Goal: Task Accomplishment & Management: Manage account settings

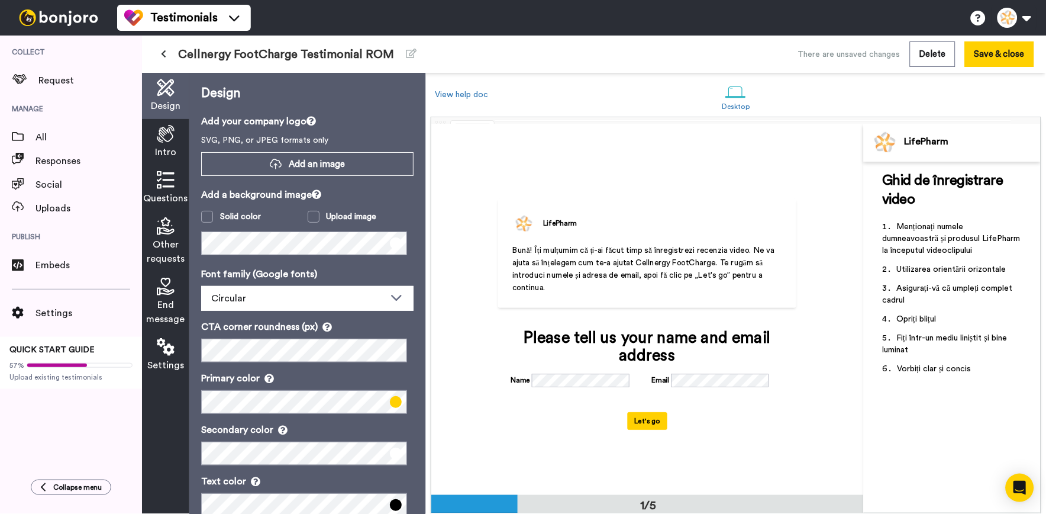
click at [172, 55] on button at bounding box center [164, 54] width 20 height 21
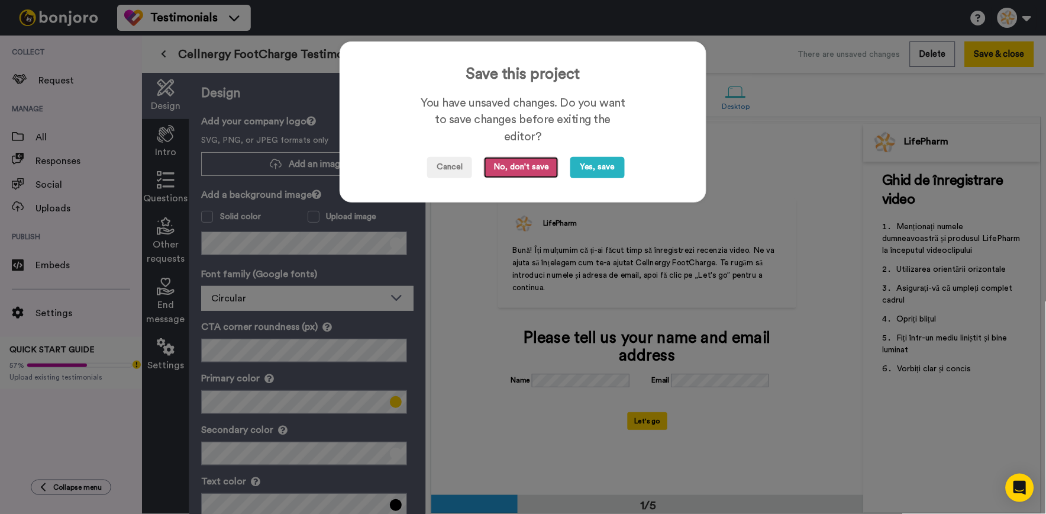
click at [533, 172] on button "No, don't save" at bounding box center [521, 167] width 75 height 21
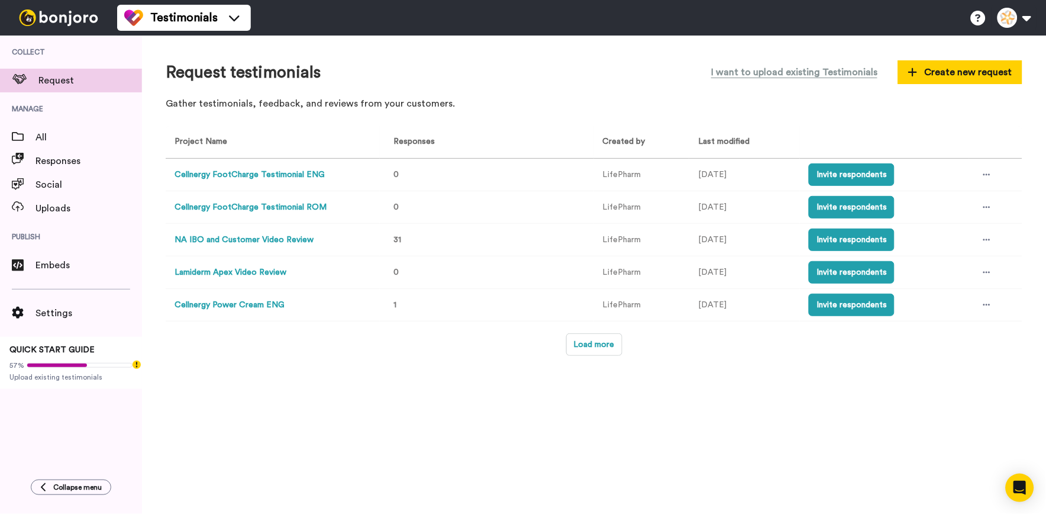
drag, startPoint x: 294, startPoint y: 176, endPoint x: 252, endPoint y: 176, distance: 42.0
click at [252, 176] on button "Cellnergy FootCharge Testimonial ENG" at bounding box center [250, 175] width 150 height 12
drag, startPoint x: 240, startPoint y: 172, endPoint x: 909, endPoint y: -44, distance: 702.9
click at [909, 0] on html "Testimonials Switch to Video messaging Testimonials Settings Discover Help & Su…" at bounding box center [523, 257] width 1046 height 514
click at [981, 178] on div at bounding box center [987, 175] width 18 height 18
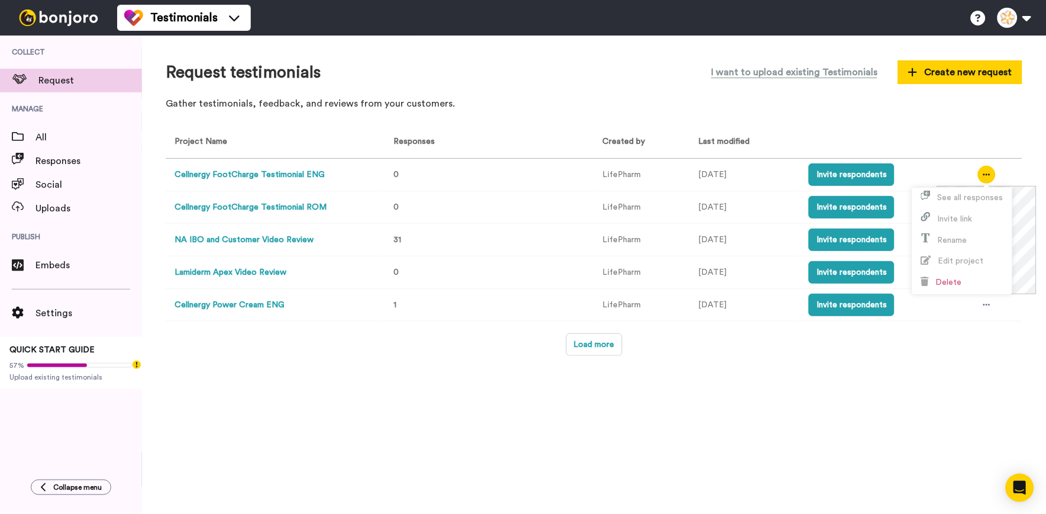
click at [298, 179] on button "Cellnergy FootCharge Testimonial ENG" at bounding box center [250, 175] width 150 height 12
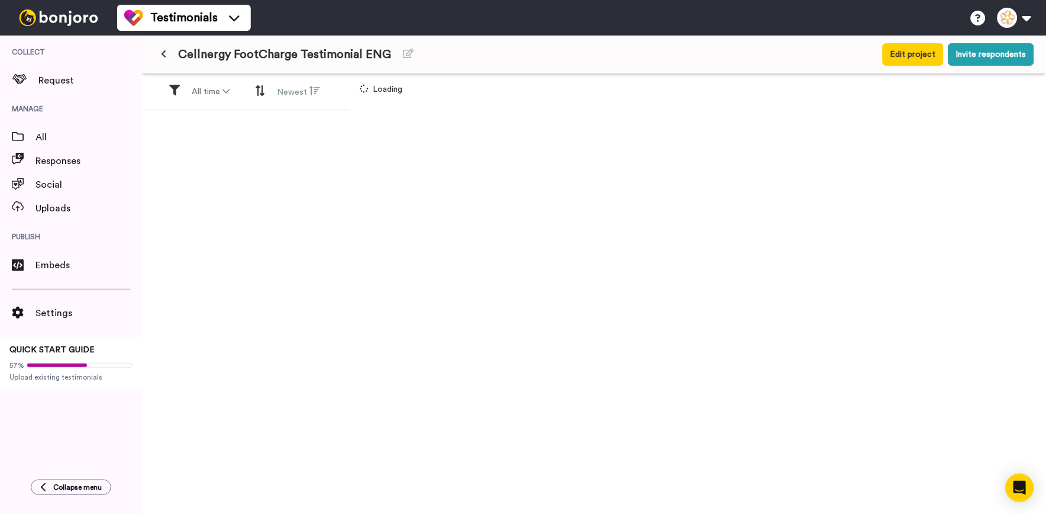
click at [968, 257] on div "All time Newest Loading" at bounding box center [594, 313] width 904 height 478
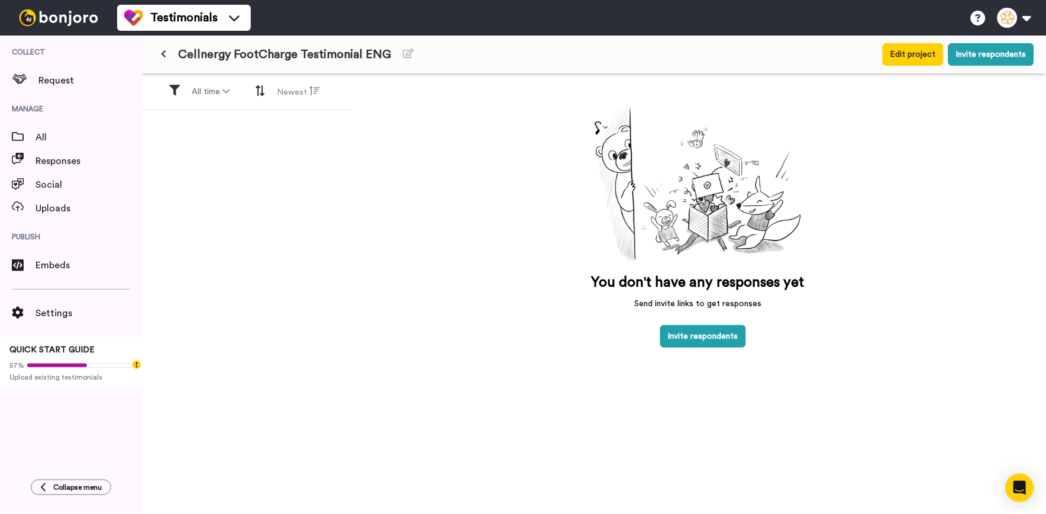
click at [1004, 217] on div "You don't have any responses yet Send invite links to get responses Invite resp…" at bounding box center [698, 313] width 696 height 478
click at [164, 57] on icon at bounding box center [163, 54] width 5 height 8
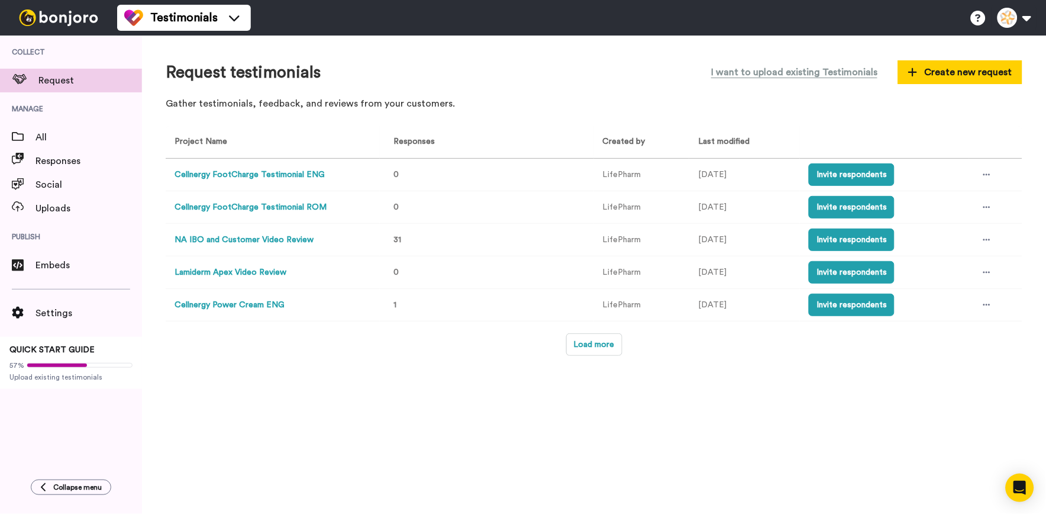
click at [318, 174] on button "Cellnergy FootCharge Testimonial ENG" at bounding box center [250, 175] width 150 height 12
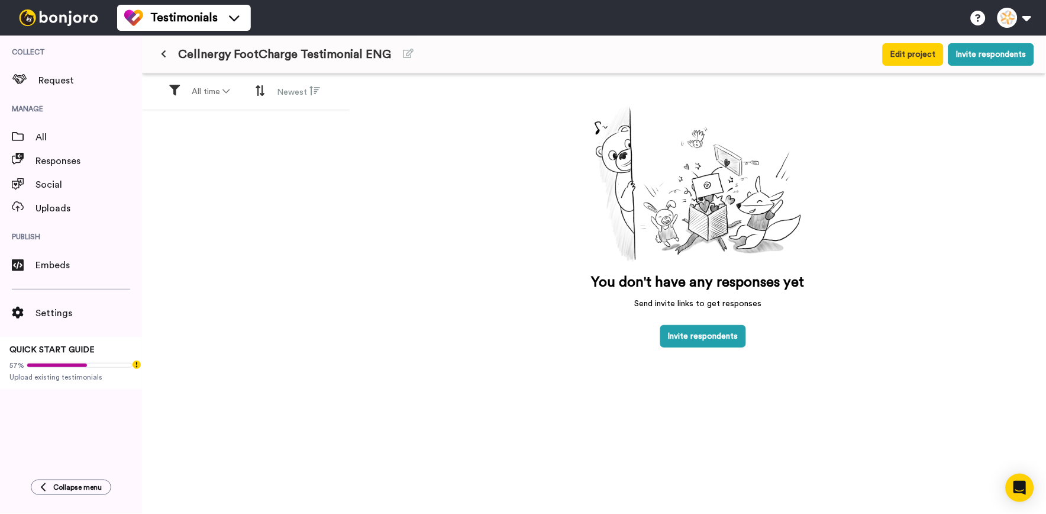
click at [166, 46] on button at bounding box center [164, 54] width 20 height 21
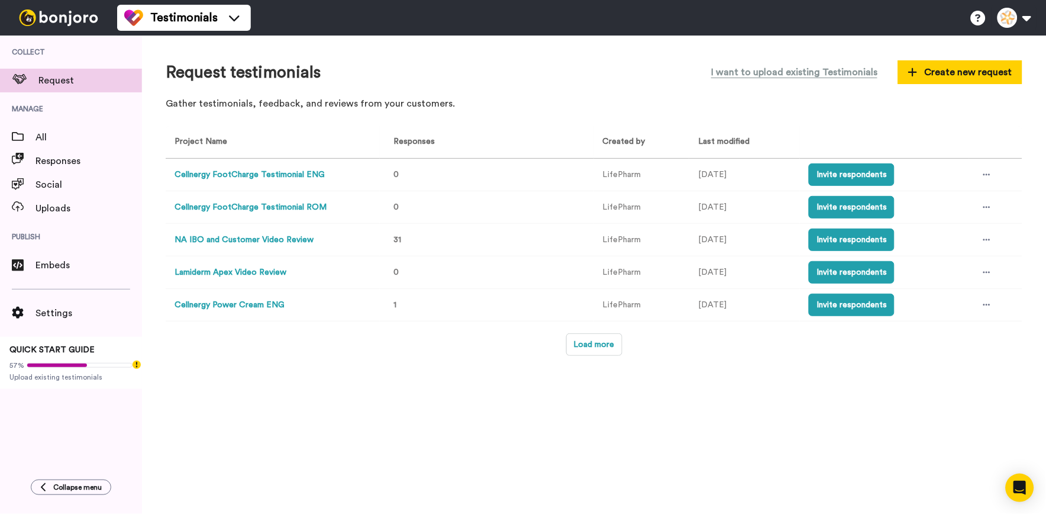
click at [300, 175] on button "Cellnergy FootCharge Testimonial ENG" at bounding box center [250, 175] width 150 height 12
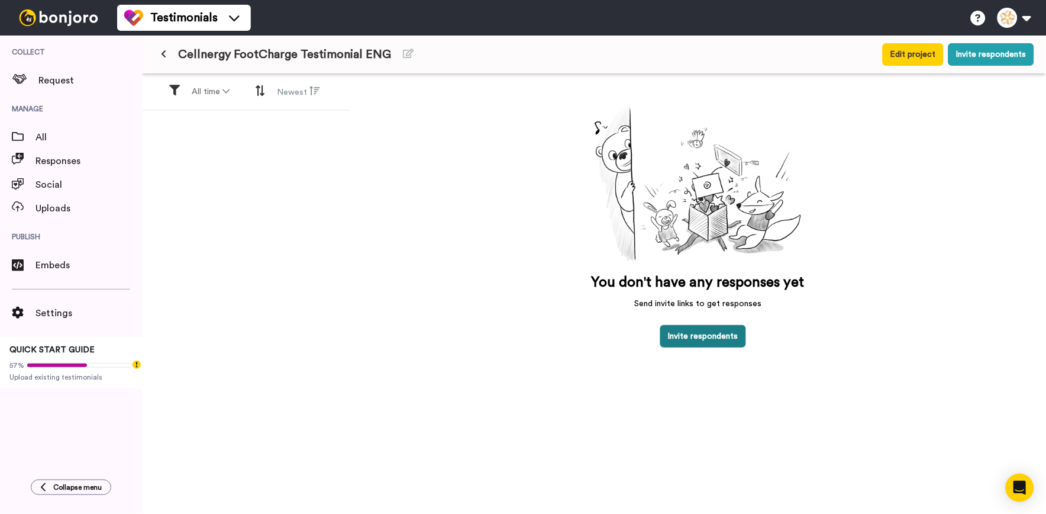
click at [714, 342] on button "Invite respondents" at bounding box center [703, 336] width 86 height 22
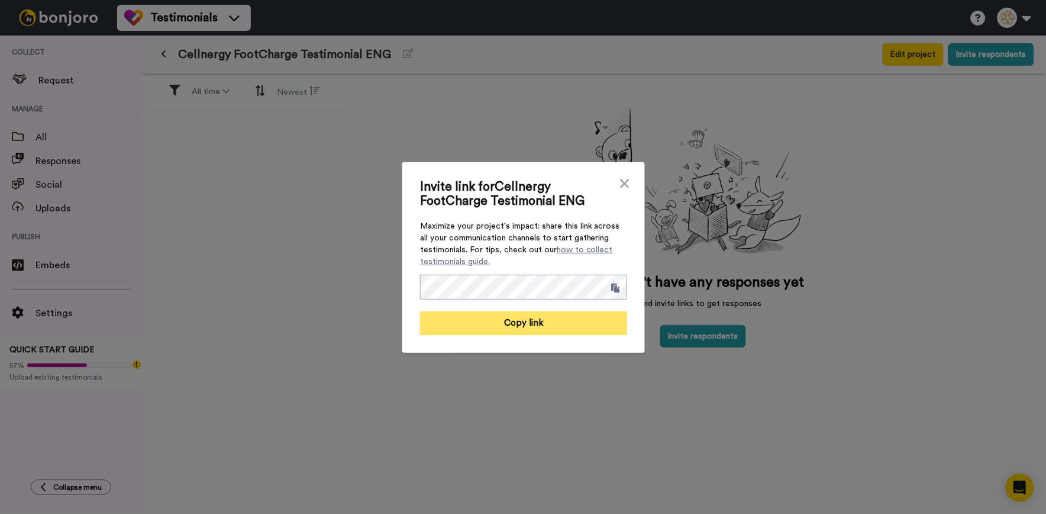
click at [569, 317] on button "Copy link" at bounding box center [523, 323] width 207 height 24
click at [608, 190] on span "Invite link for Cellnergy FootCharge Testimonial ENG" at bounding box center [517, 194] width 195 height 28
click at [167, 56] on div "Invite link for Cellnergy FootCharge Testimonial ENG Maximize your project's im…" at bounding box center [523, 257] width 1046 height 514
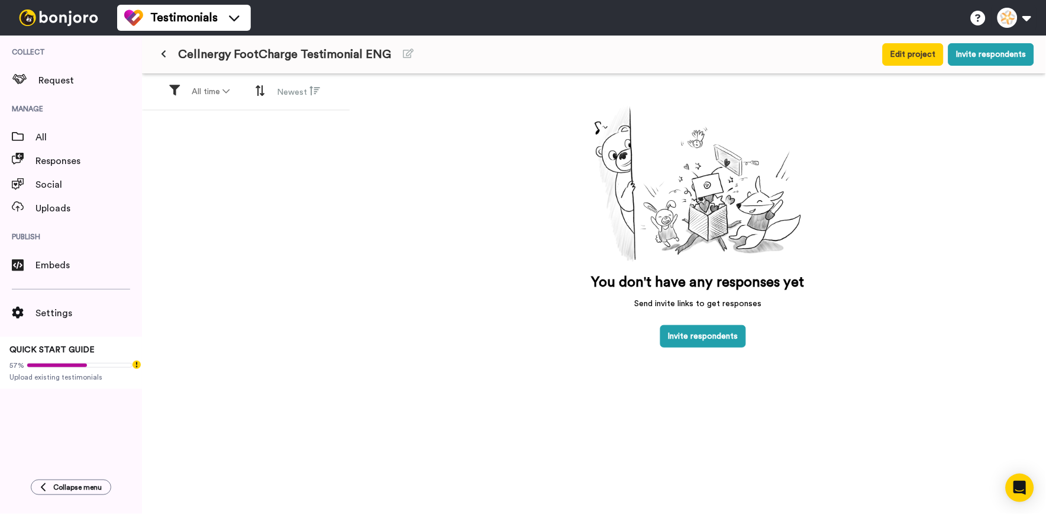
click at [167, 56] on button at bounding box center [164, 54] width 20 height 21
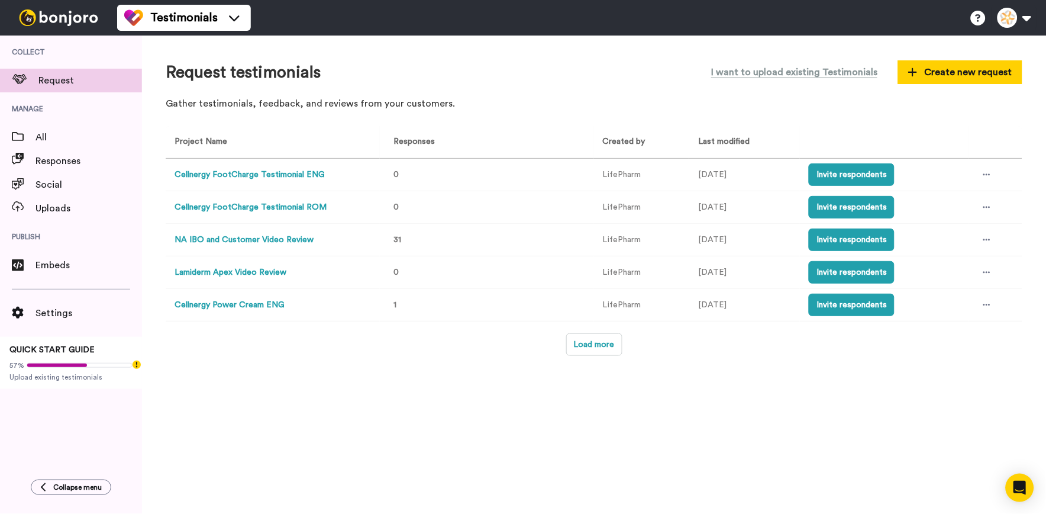
click at [306, 211] on button "Cellnergy FootCharge Testimonial ROM" at bounding box center [251, 207] width 152 height 12
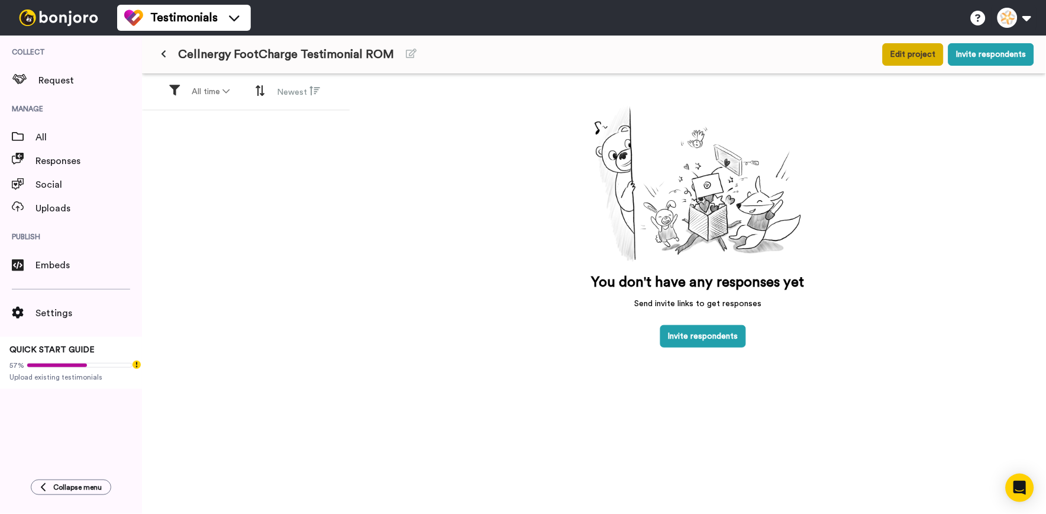
click at [924, 60] on button "Edit project" at bounding box center [913, 54] width 61 height 22
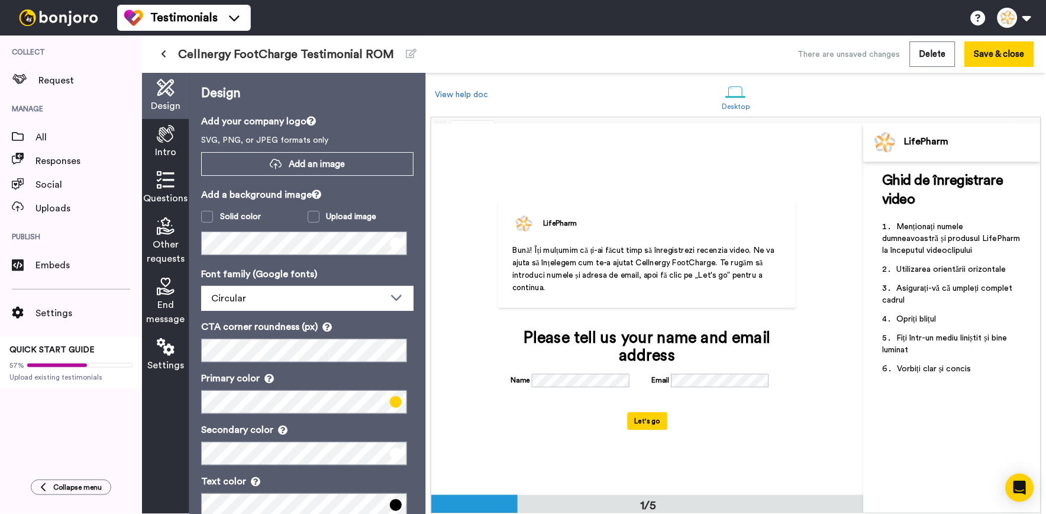
click at [176, 145] on div "Intro" at bounding box center [165, 142] width 47 height 46
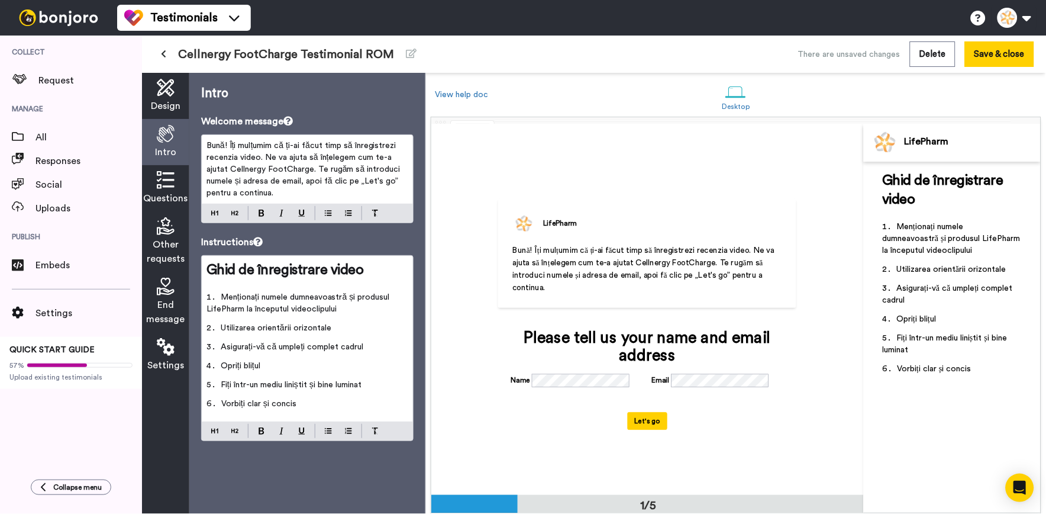
click at [172, 197] on span "Questions" at bounding box center [166, 198] width 44 height 14
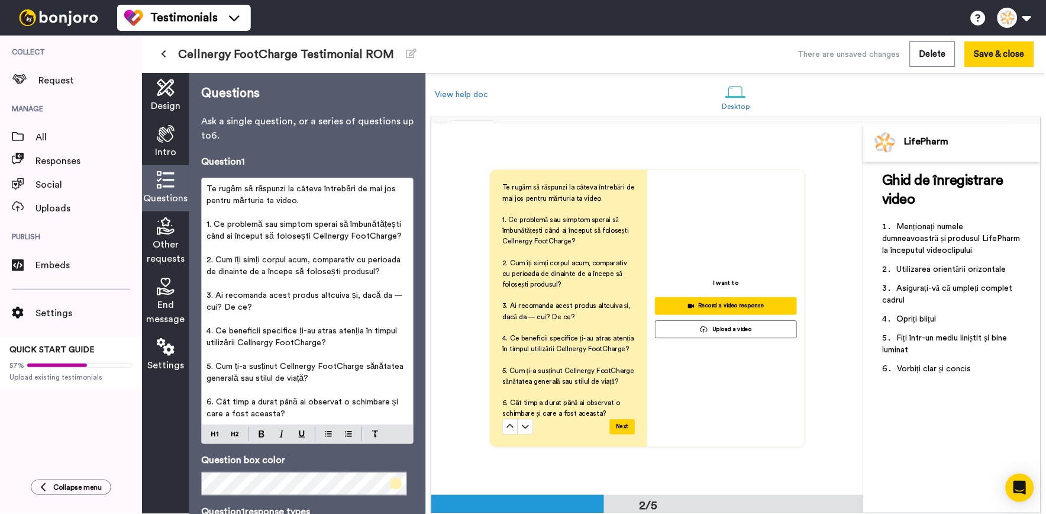
click at [170, 284] on icon at bounding box center [166, 287] width 18 height 18
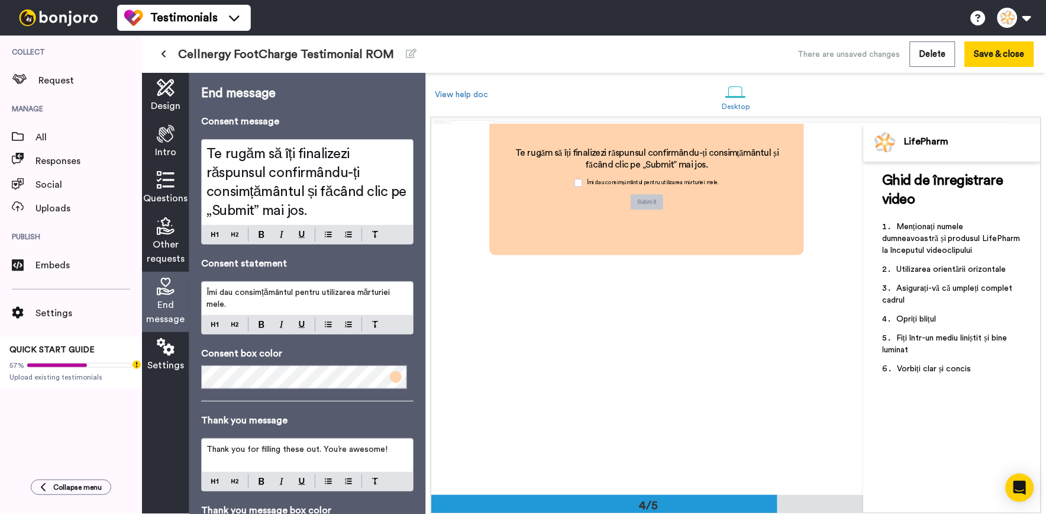
scroll to position [1246, 0]
click at [174, 137] on icon at bounding box center [166, 134] width 18 height 18
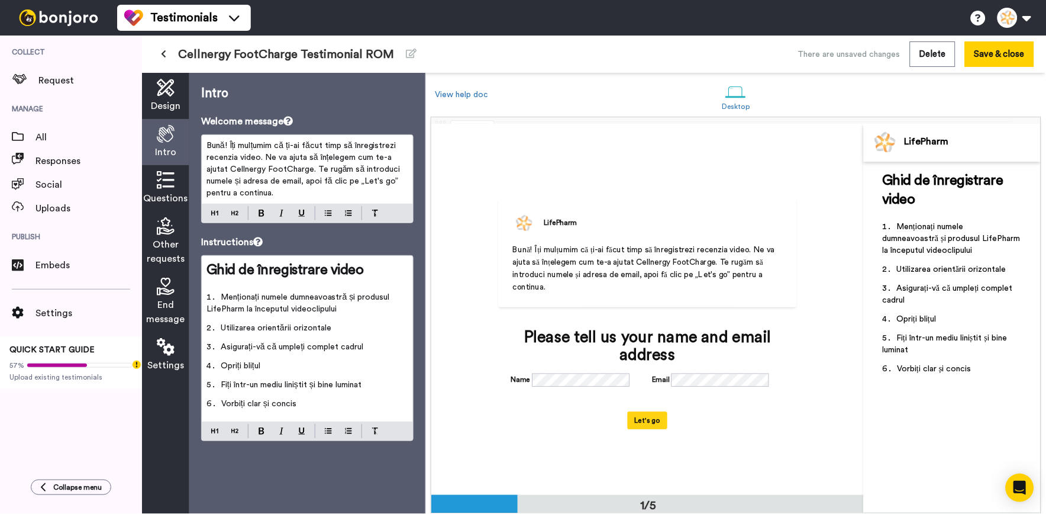
scroll to position [0, 0]
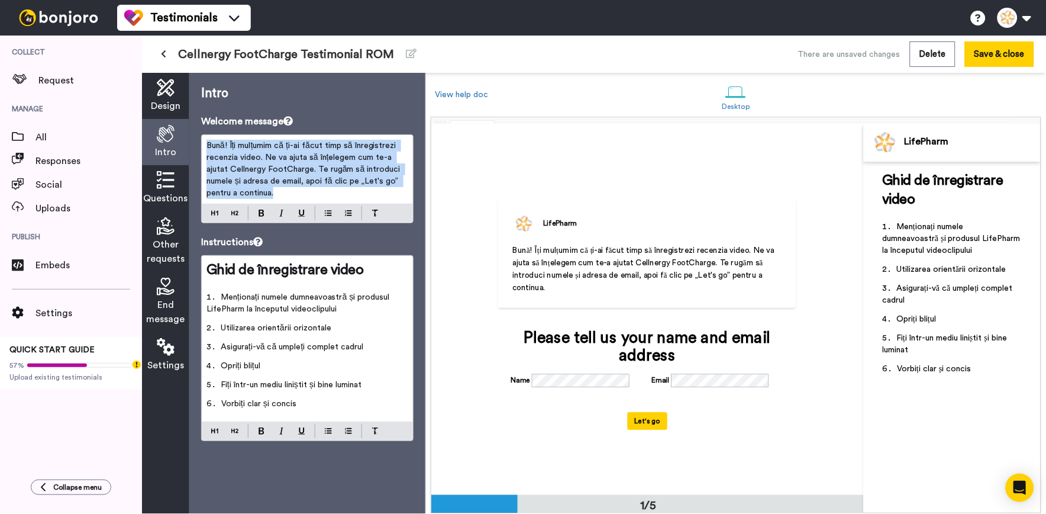
drag, startPoint x: 315, startPoint y: 196, endPoint x: 160, endPoint y: 112, distance: 175.8
click at [160, 112] on div "Design Intro Questions Other requests End message Settings Intro Welcome messag…" at bounding box center [283, 293] width 283 height 441
copy span "Bună! Îți mulțumim că ți-ai făcut timp să înregistrezi recenzia video. Ne va aj…"
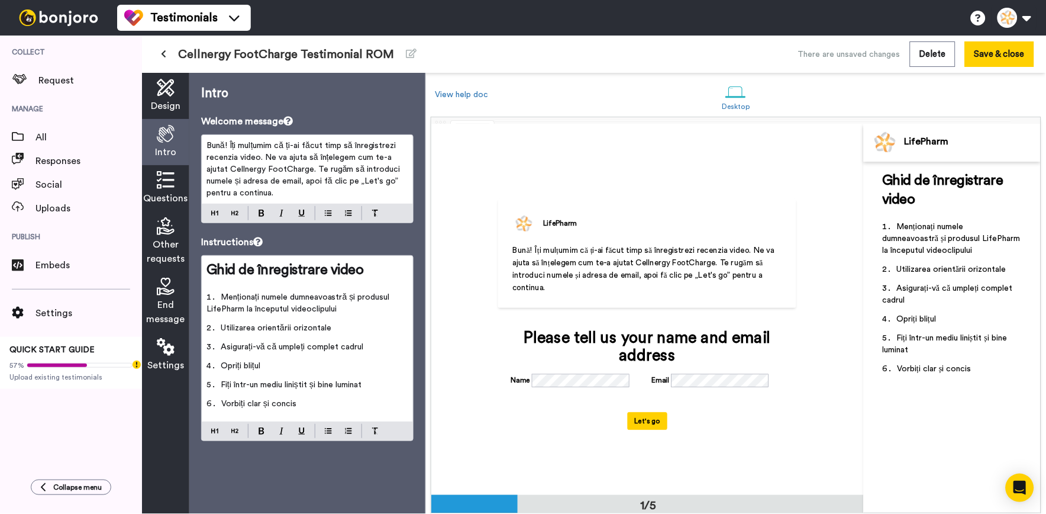
click at [169, 198] on span "Questions" at bounding box center [166, 198] width 44 height 14
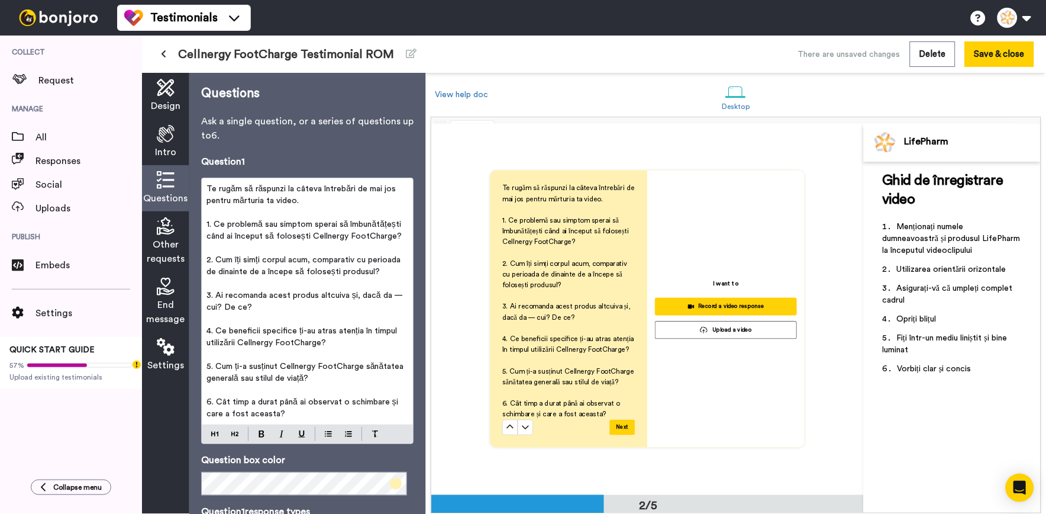
scroll to position [411, 0]
drag, startPoint x: 324, startPoint y: 206, endPoint x: 465, endPoint y: 183, distance: 142.0
click at [198, 184] on div "Questions Ask a single question, or a series of questions up to 6 . Question 1 …" at bounding box center [307, 293] width 236 height 441
copy div "Te rugăm să răspunzi la câteva întrebări de mai jos pentru mărturia ta video. ﻿"
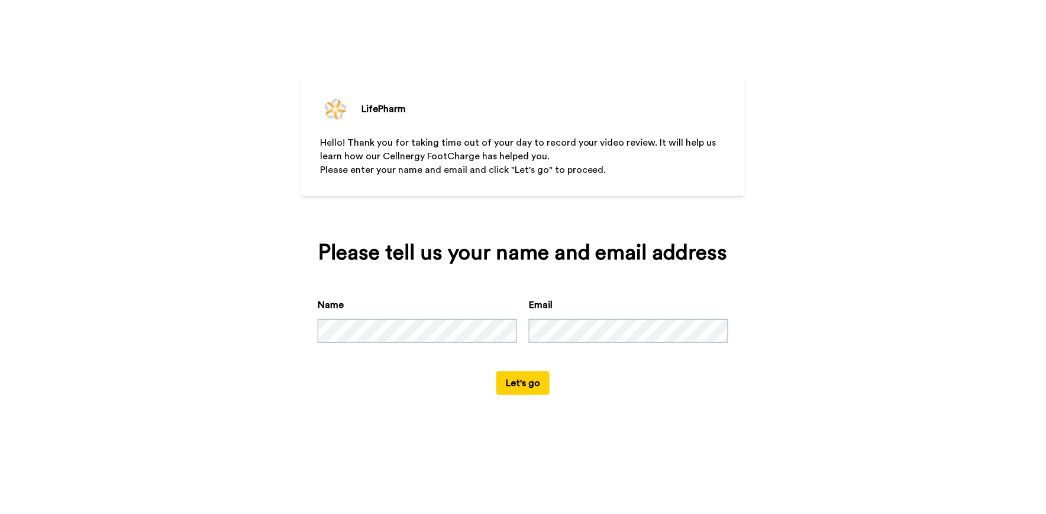
click at [536, 382] on button "Let's go" at bounding box center [523, 383] width 53 height 24
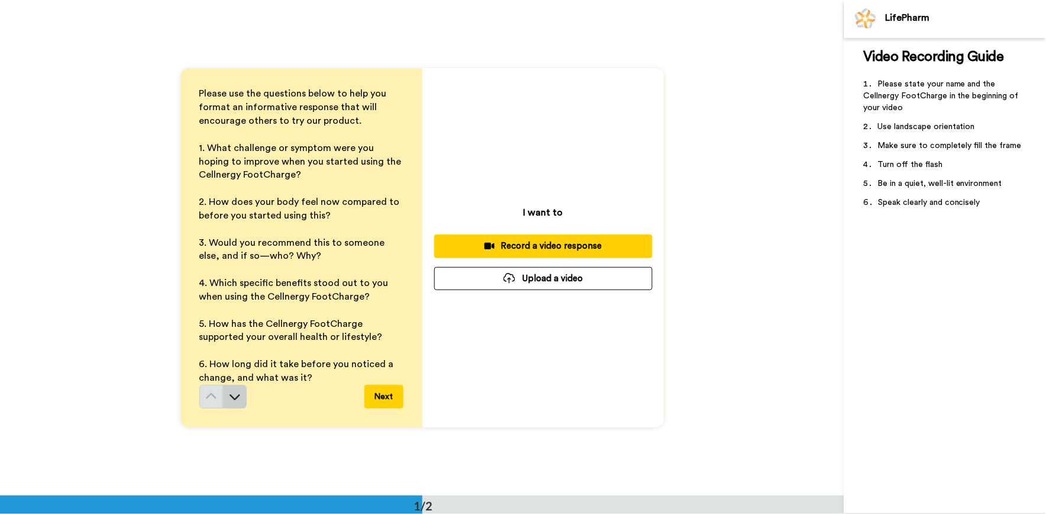
click at [223, 403] on button at bounding box center [235, 397] width 24 height 24
click at [230, 397] on icon at bounding box center [235, 398] width 11 height 6
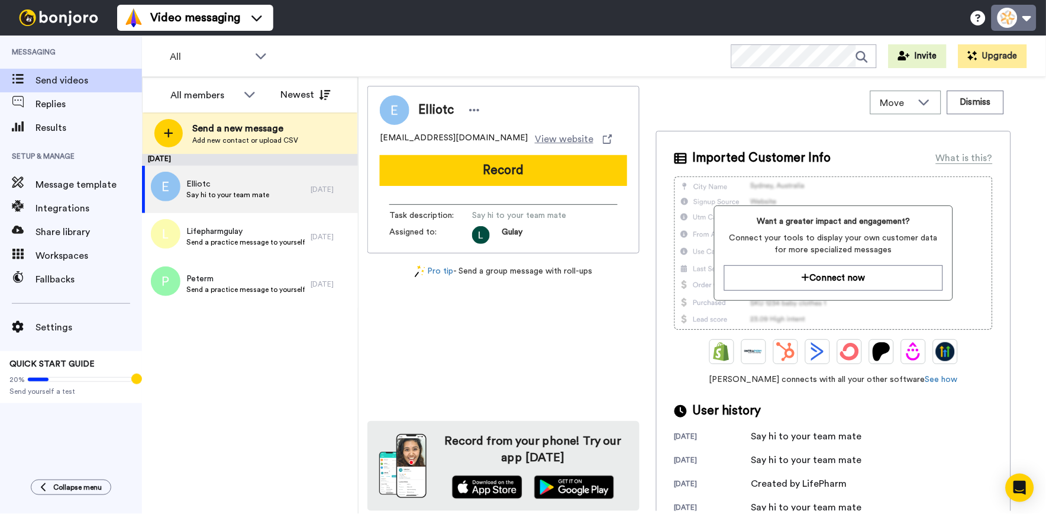
click at [1014, 13] on button at bounding box center [1014, 18] width 45 height 26
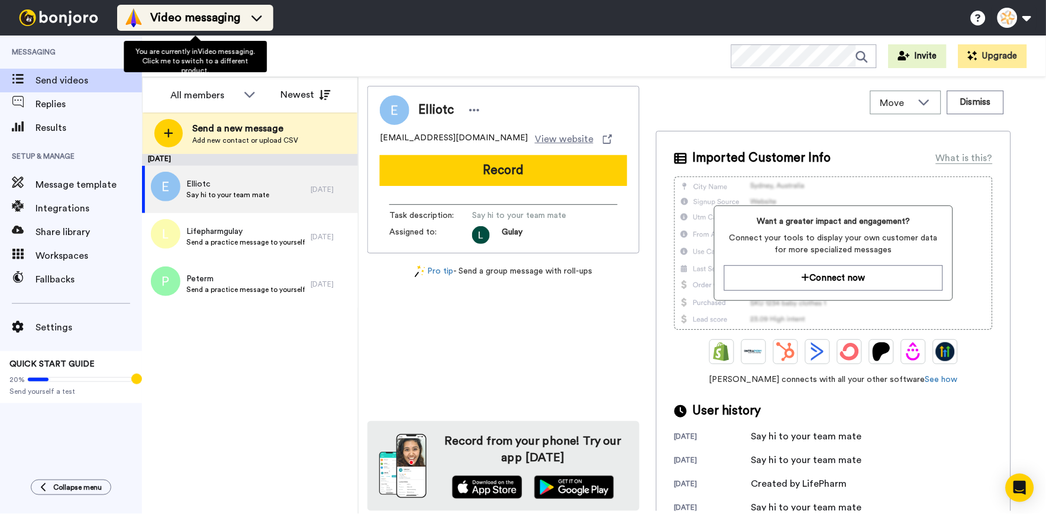
click at [223, 22] on span "Video messaging" at bounding box center [195, 17] width 90 height 17
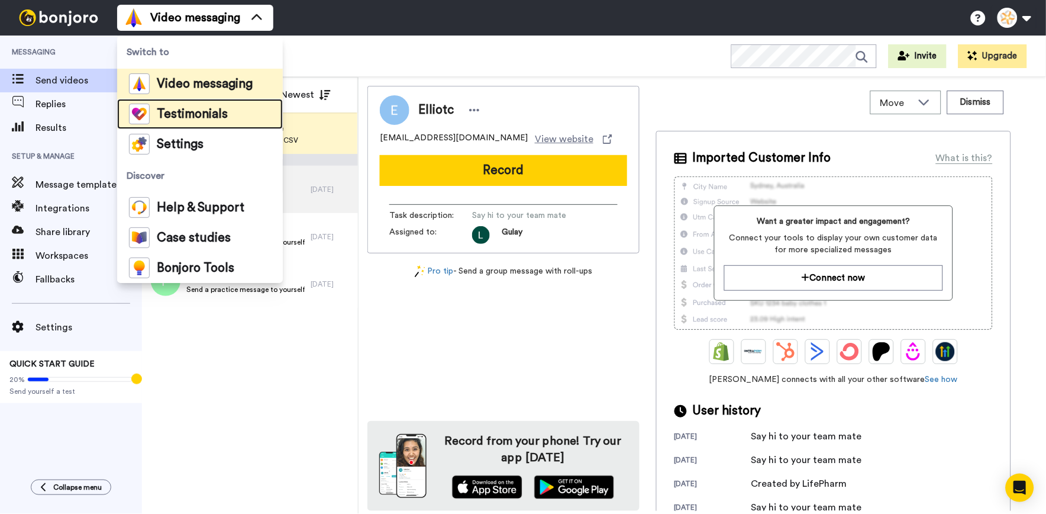
click at [192, 102] on li "Testimonials" at bounding box center [200, 114] width 166 height 30
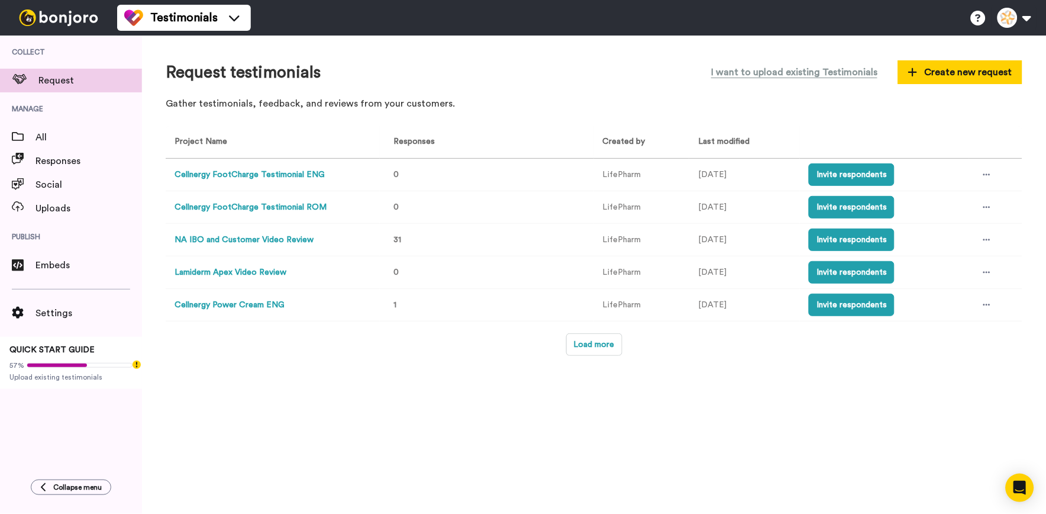
click at [250, 172] on button "Cellnergy FootCharge Testimonial ENG" at bounding box center [250, 175] width 150 height 12
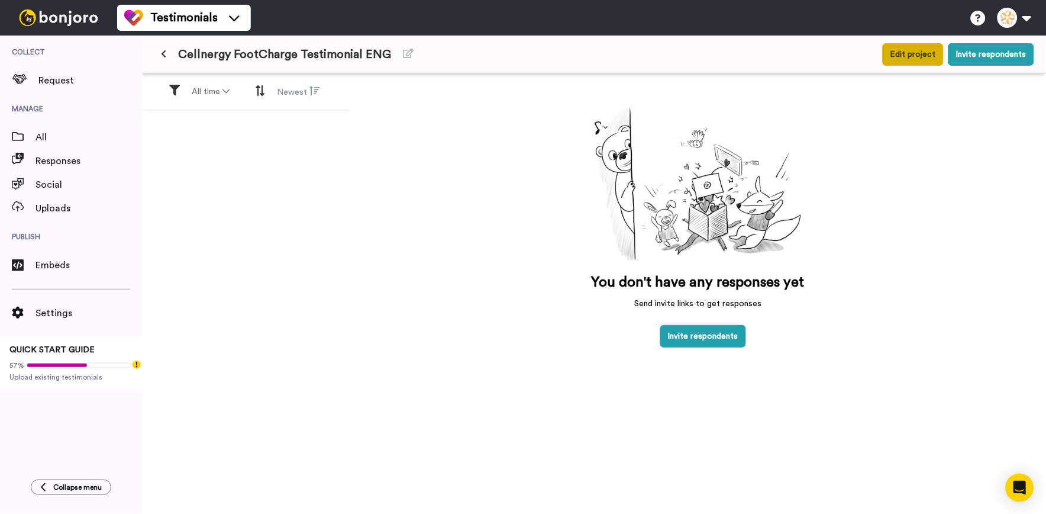
click at [887, 50] on button "Edit project" at bounding box center [913, 54] width 61 height 22
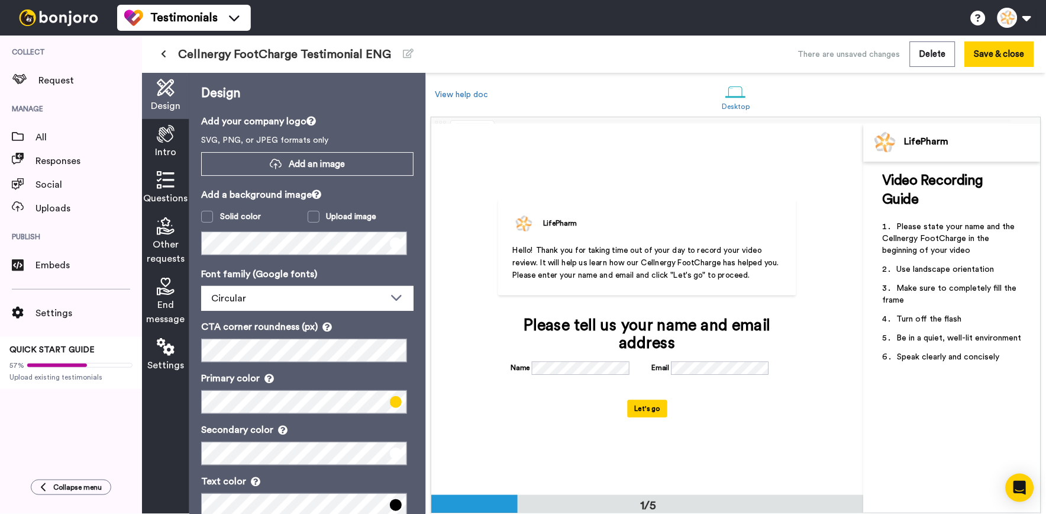
click at [162, 164] on div "Design Intro Questions Other requests End message Settings" at bounding box center [165, 293] width 47 height 441
drag, startPoint x: 162, startPoint y: 164, endPoint x: 166, endPoint y: 154, distance: 10.9
click at [166, 154] on span "Intro" at bounding box center [165, 152] width 21 height 14
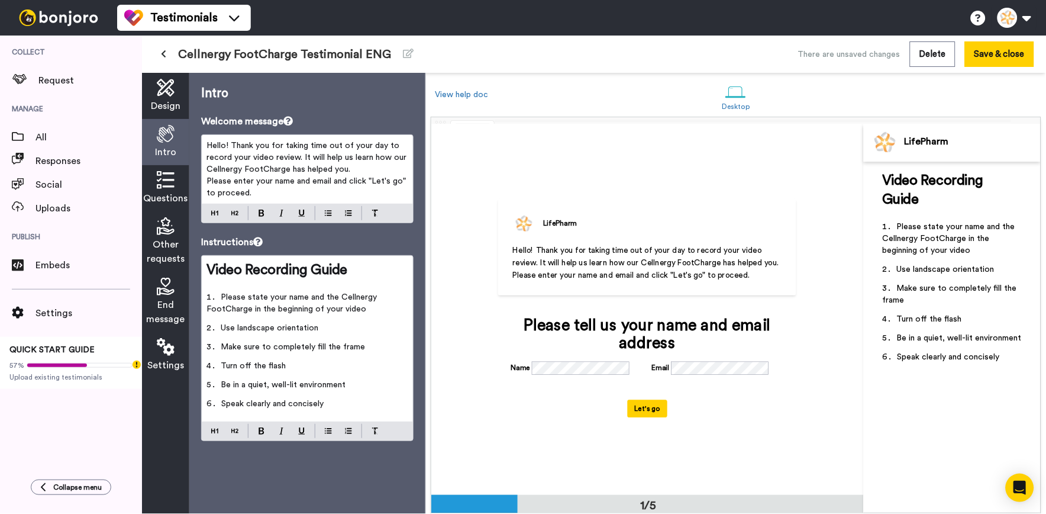
click at [167, 191] on span "Questions" at bounding box center [166, 198] width 44 height 14
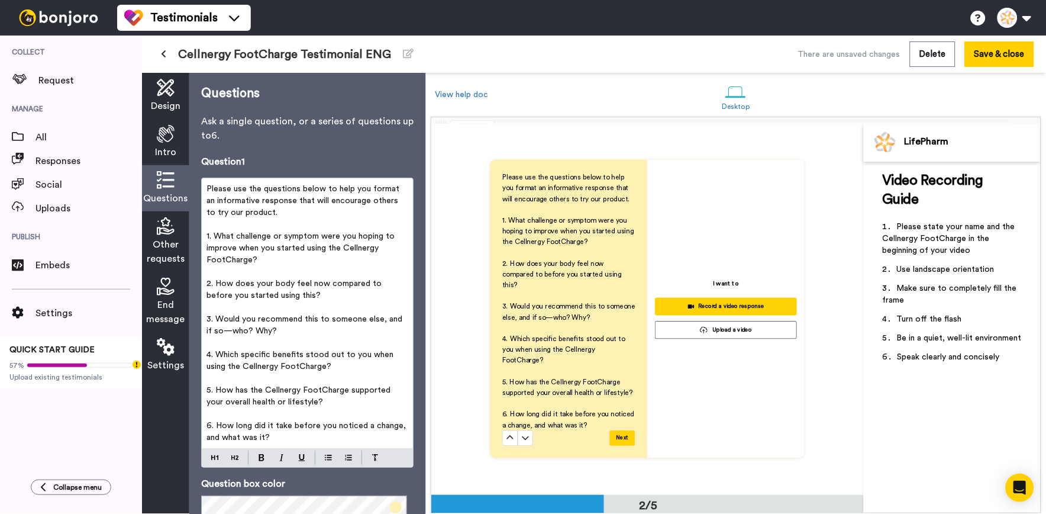
scroll to position [428, 0]
